Goal: Navigation & Orientation: Find specific page/section

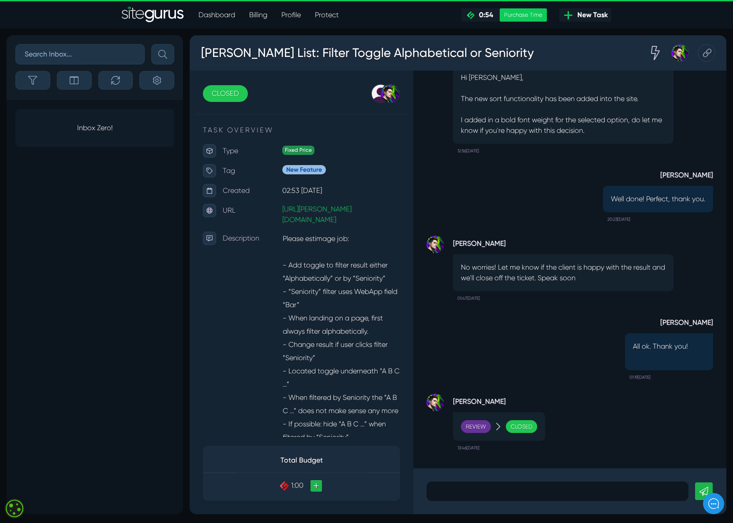
click at [324, 15] on link "Protect" at bounding box center [327, 15] width 38 height 18
click at [233, 14] on link "Dashboard" at bounding box center [216, 15] width 51 height 18
